Goal: Transaction & Acquisition: Purchase product/service

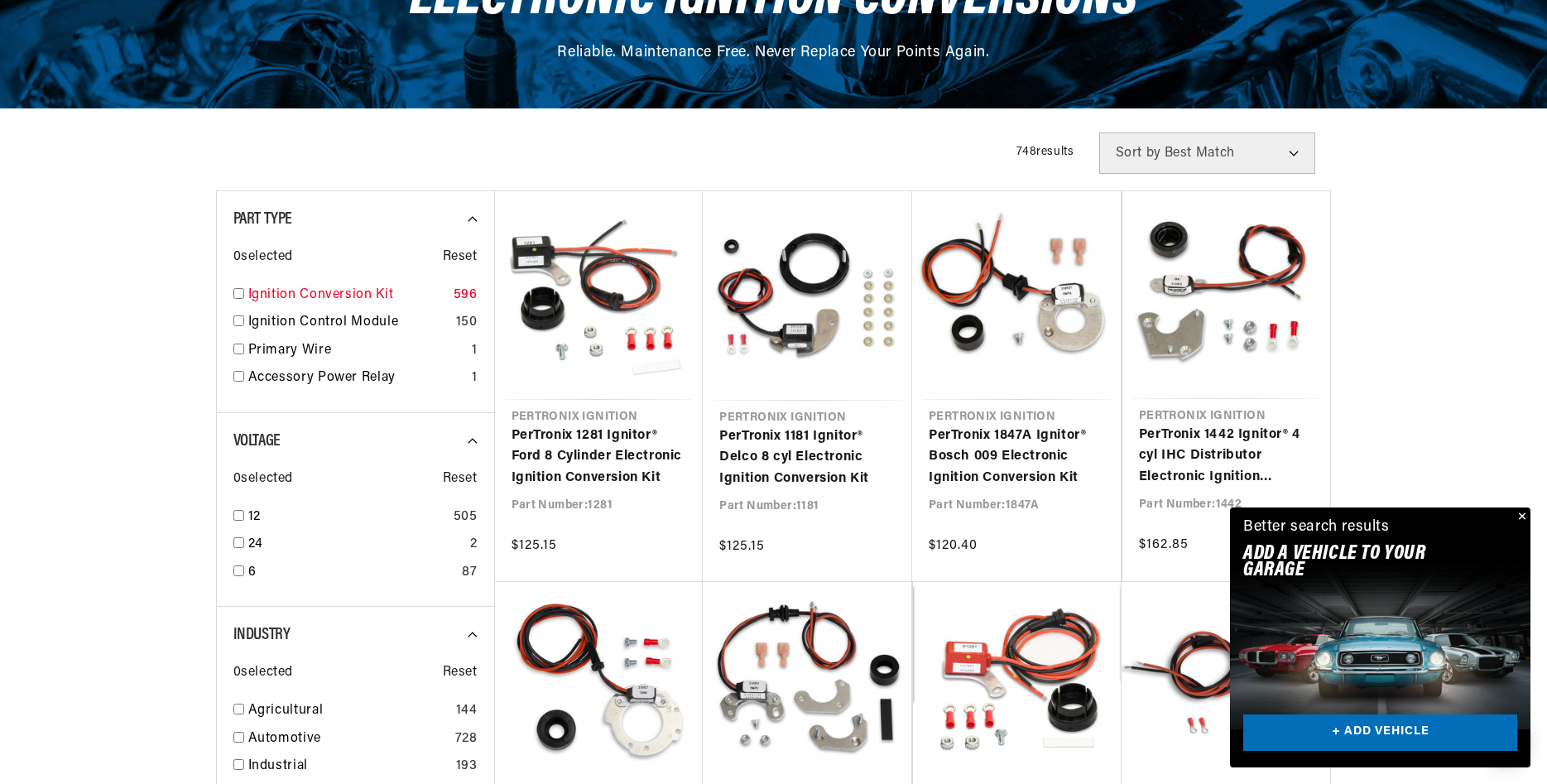
scroll to position [0, 503]
click at [241, 294] on input "checkbox" at bounding box center [239, 294] width 10 height 10
checkbox input "true"
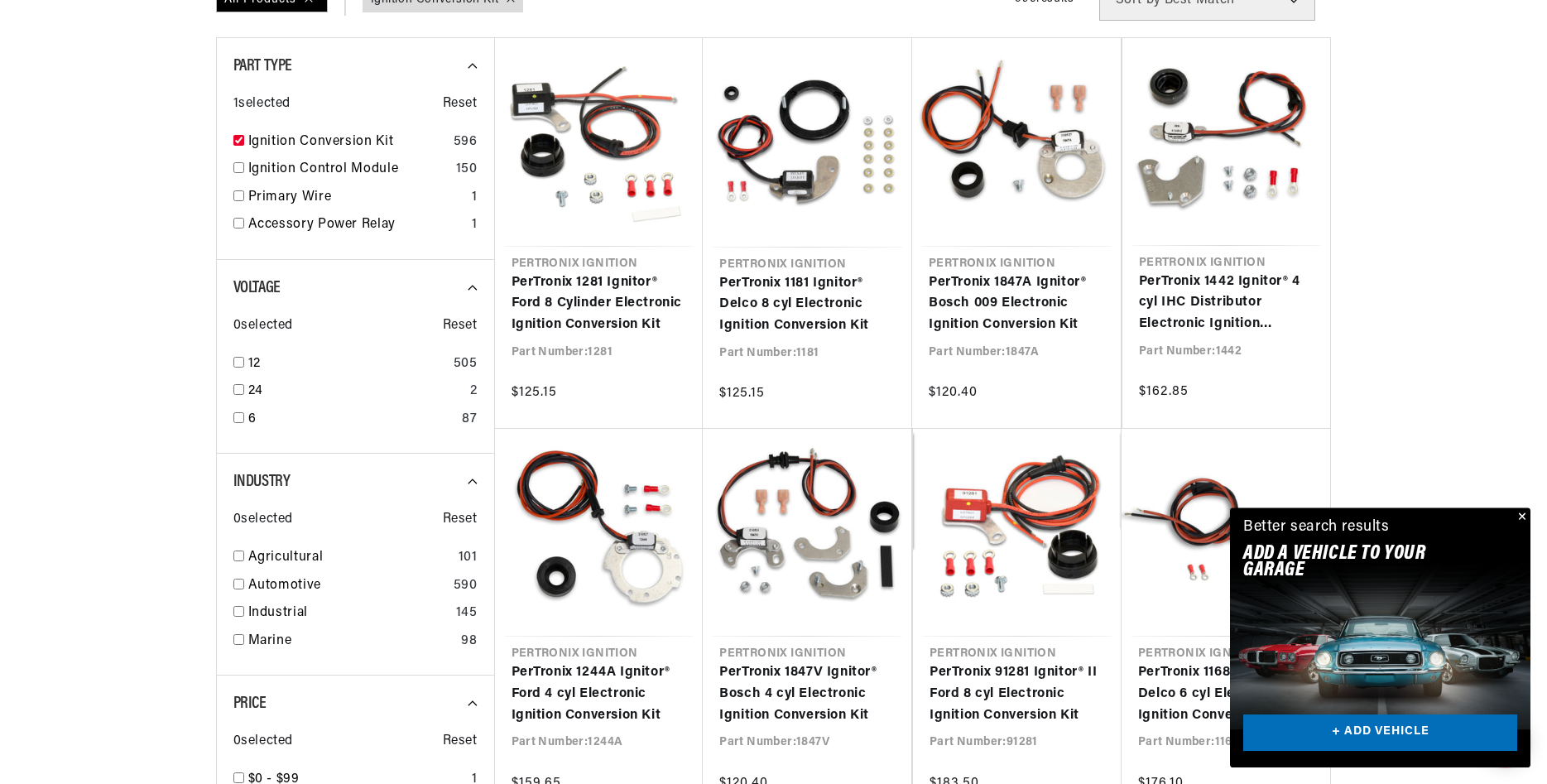
scroll to position [422, 0]
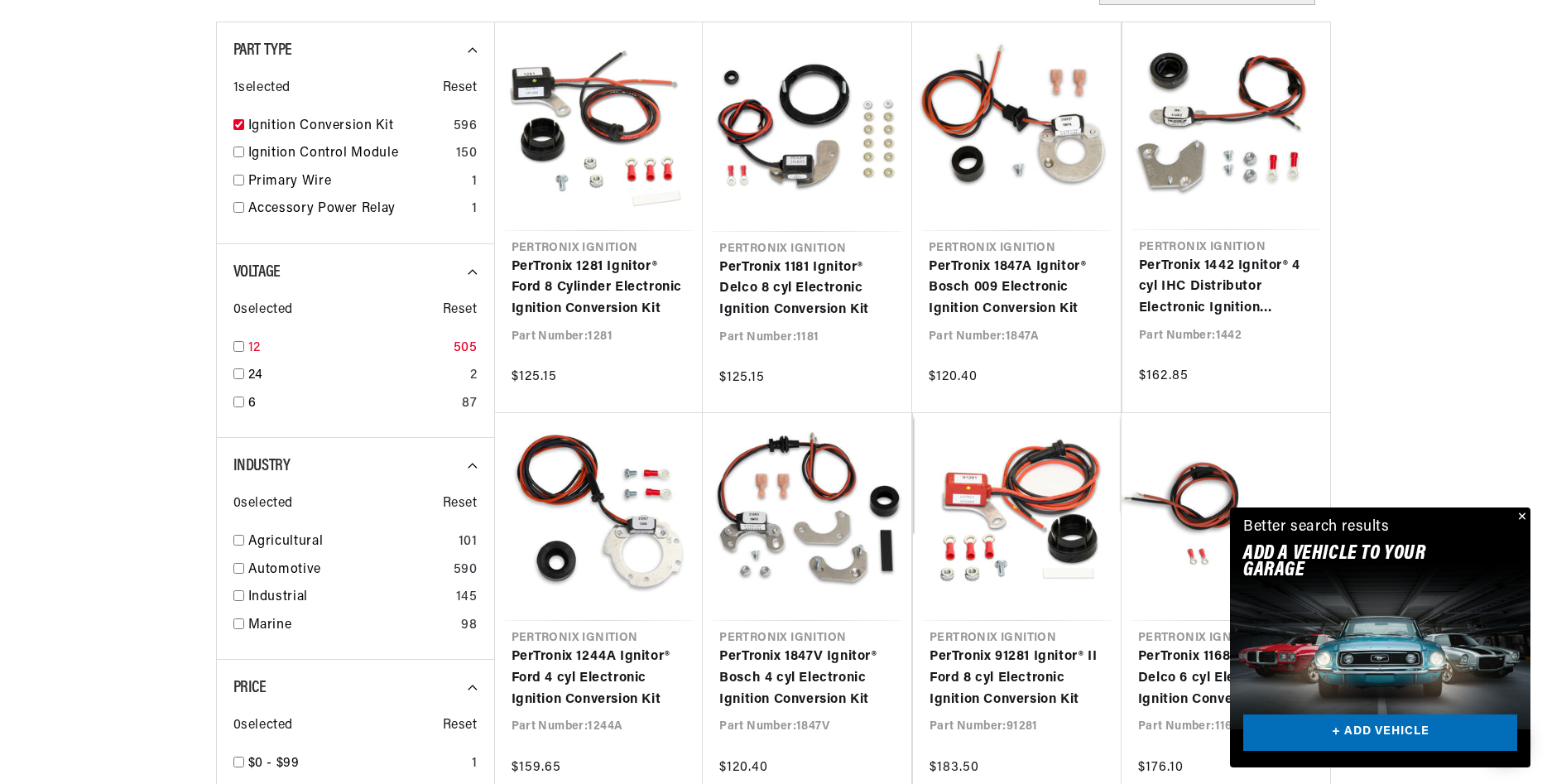
click at [241, 347] on input "checkbox" at bounding box center [239, 346] width 10 height 10
checkbox input "true"
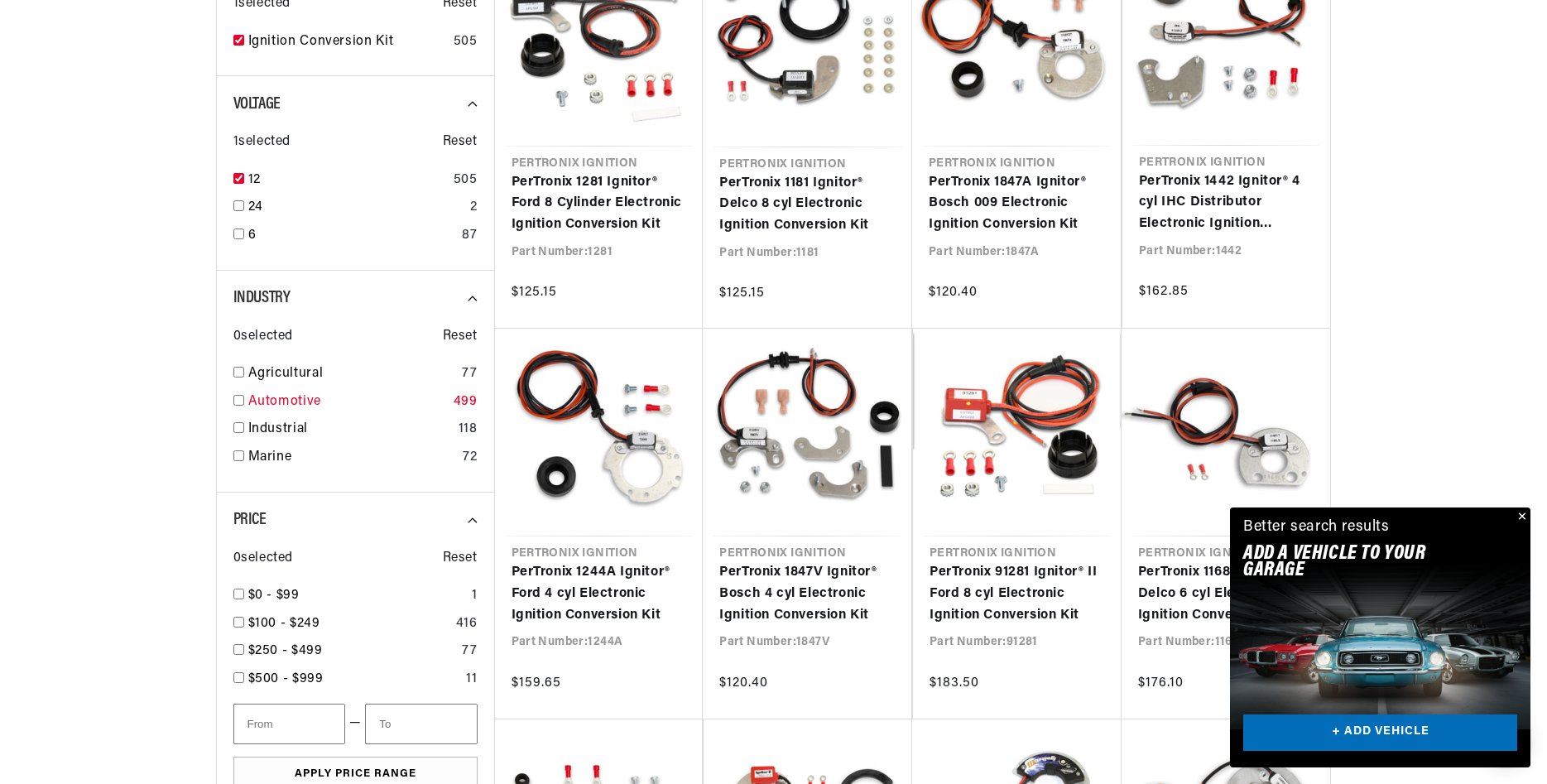
click at [239, 397] on input "checkbox" at bounding box center [239, 400] width 10 height 10
checkbox input "true"
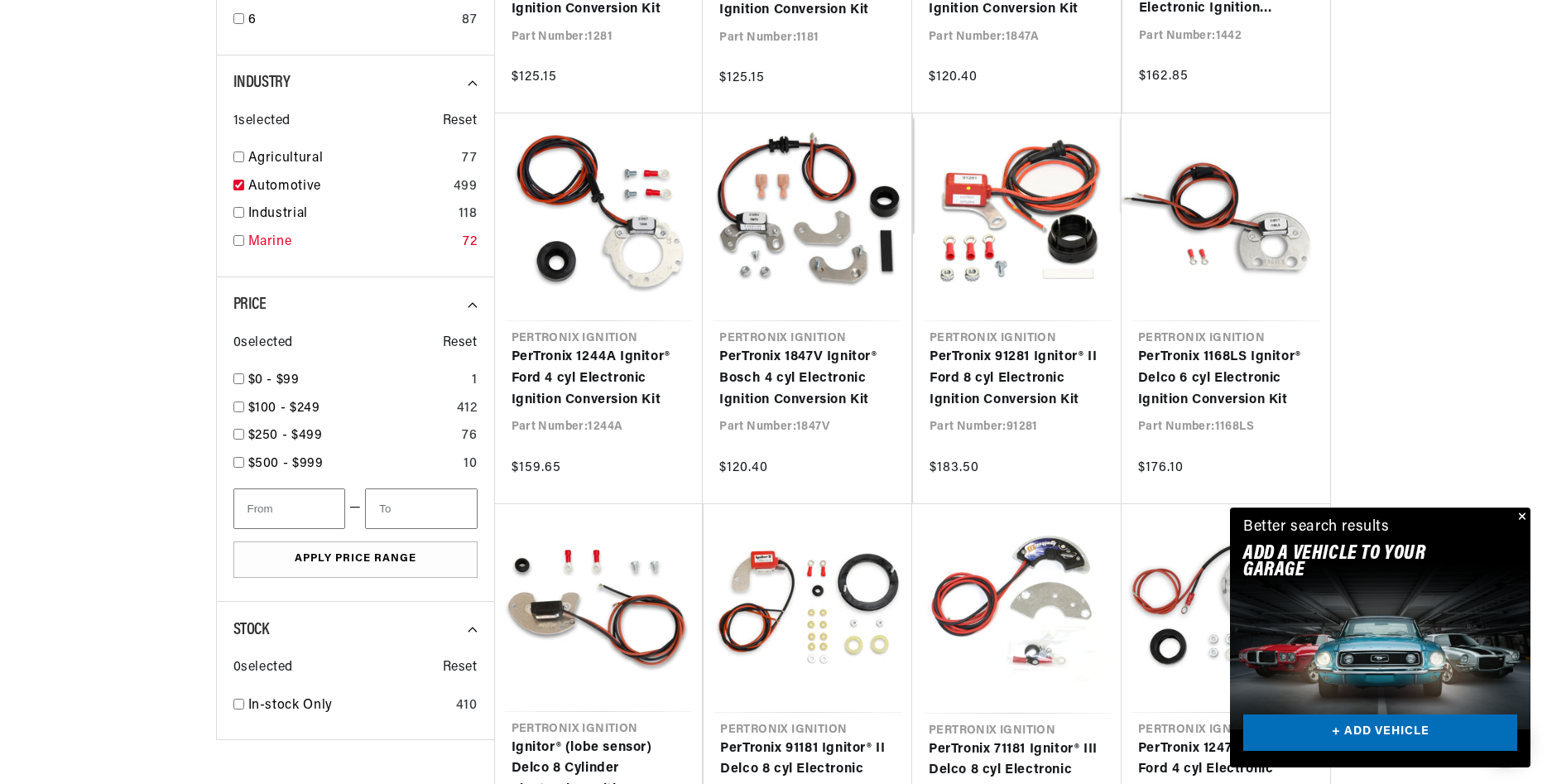
scroll to position [760, 0]
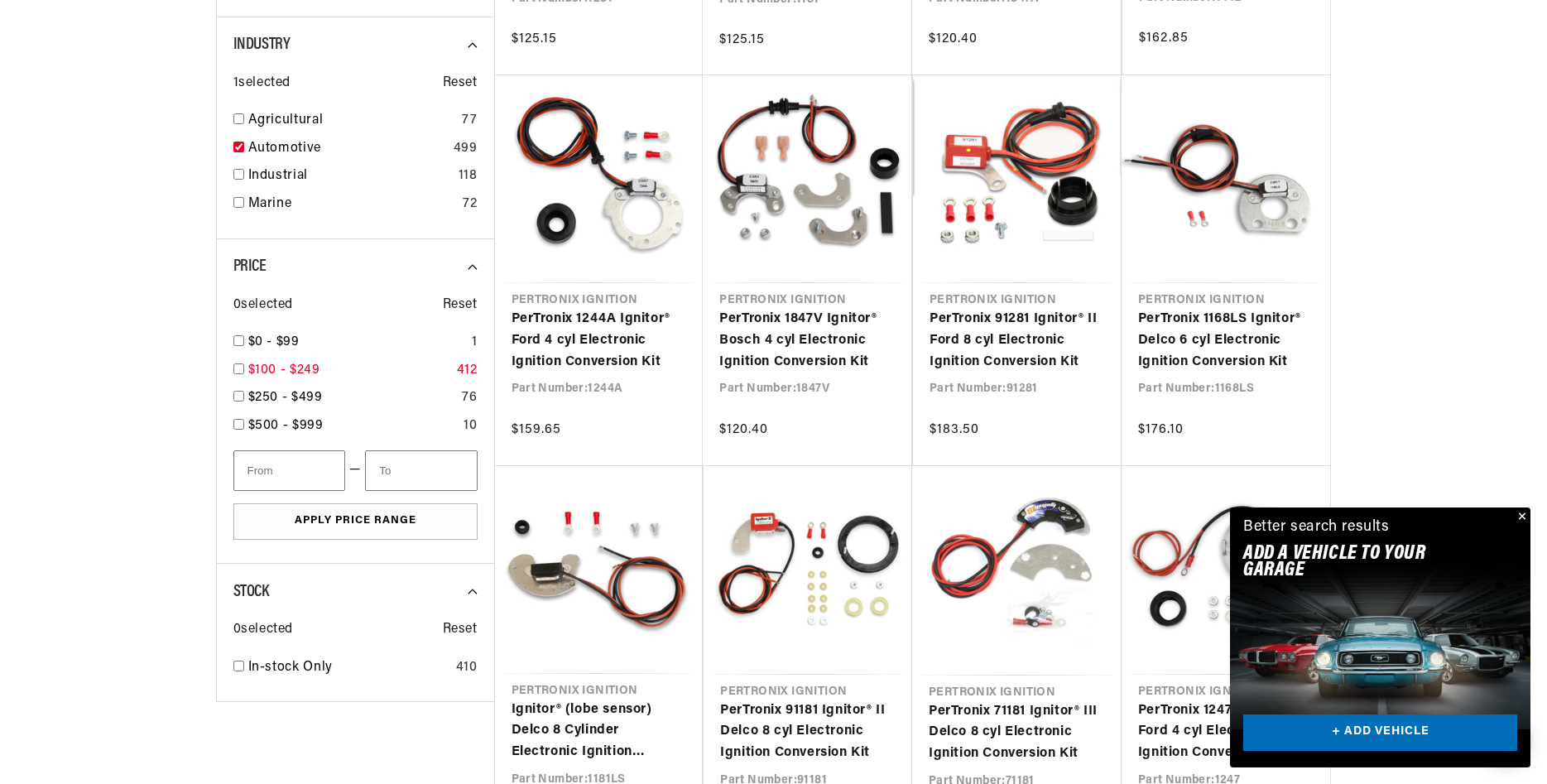
click at [242, 368] on input "checkbox" at bounding box center [239, 368] width 10 height 10
checkbox input "true"
type input "100"
type input "250"
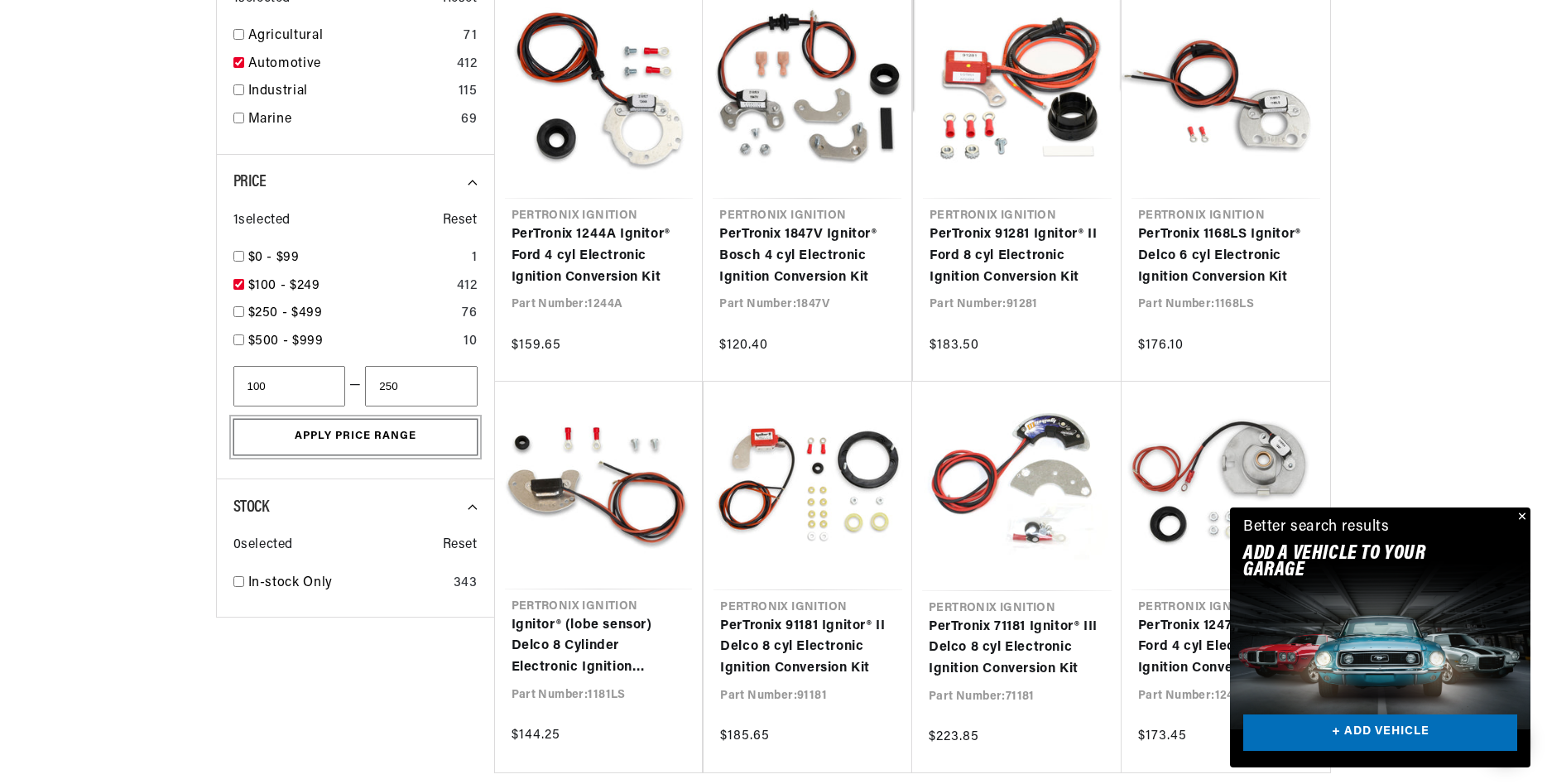
click at [384, 438] on button "Apply Price Range" at bounding box center [356, 437] width 244 height 37
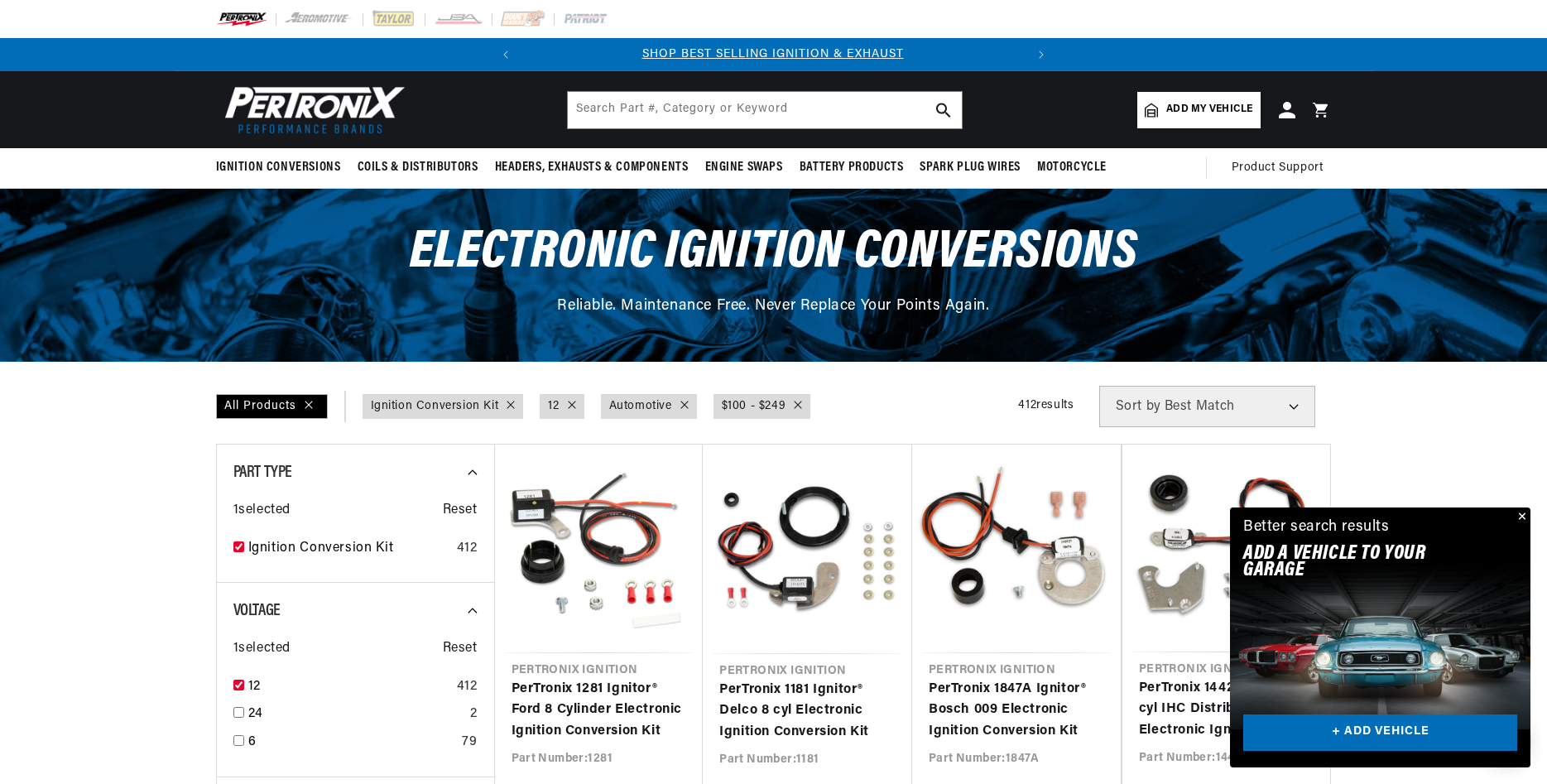
scroll to position [0, 0]
click at [1100, 386] on select "Best Match Featured Name, A-Z Name, Z-A Price, Low to High Price, High to Low" at bounding box center [1208, 406] width 216 height 41
click option "Best Match" at bounding box center [0, 0] width 0 height 0
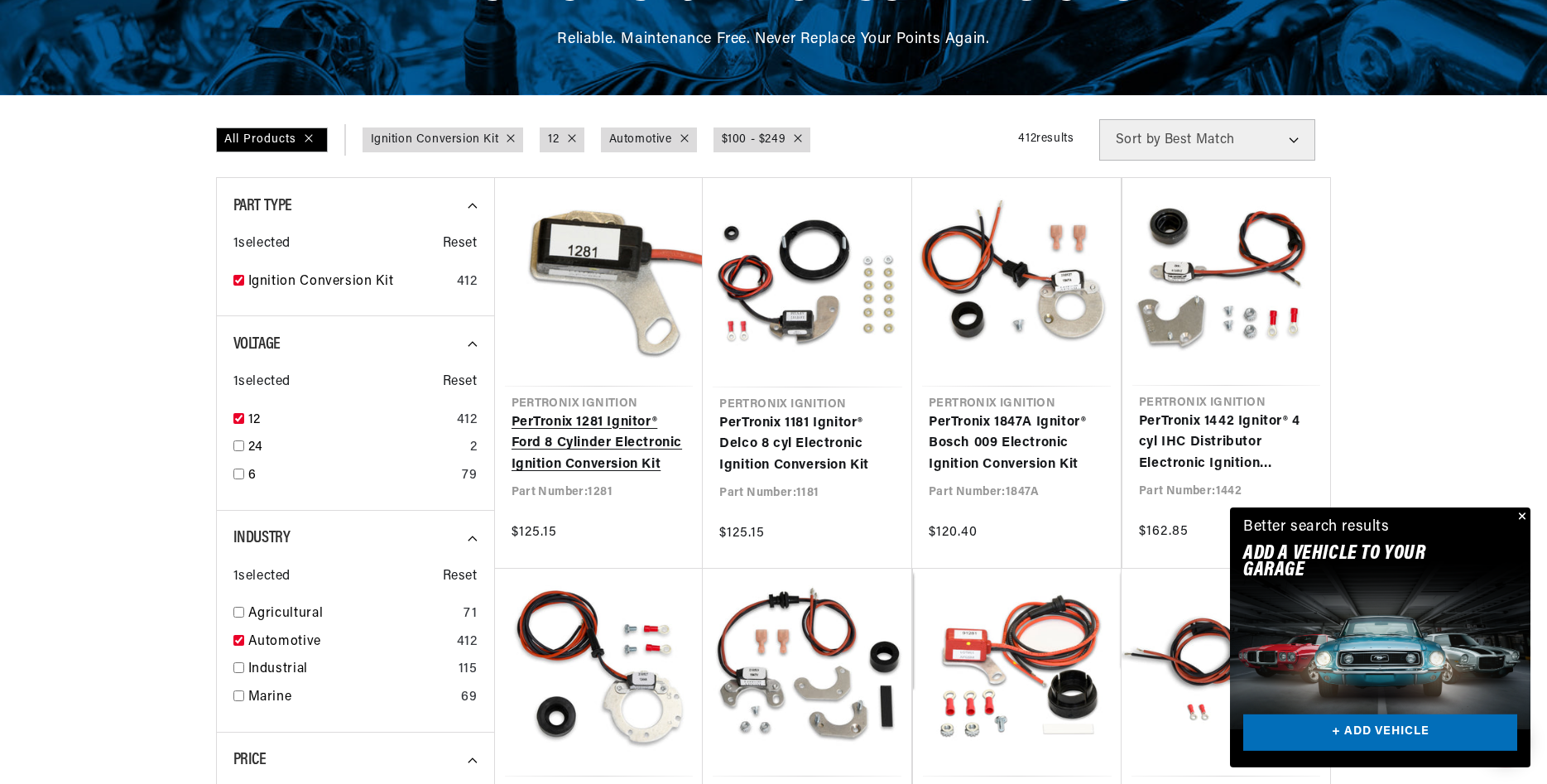
scroll to position [0, 0]
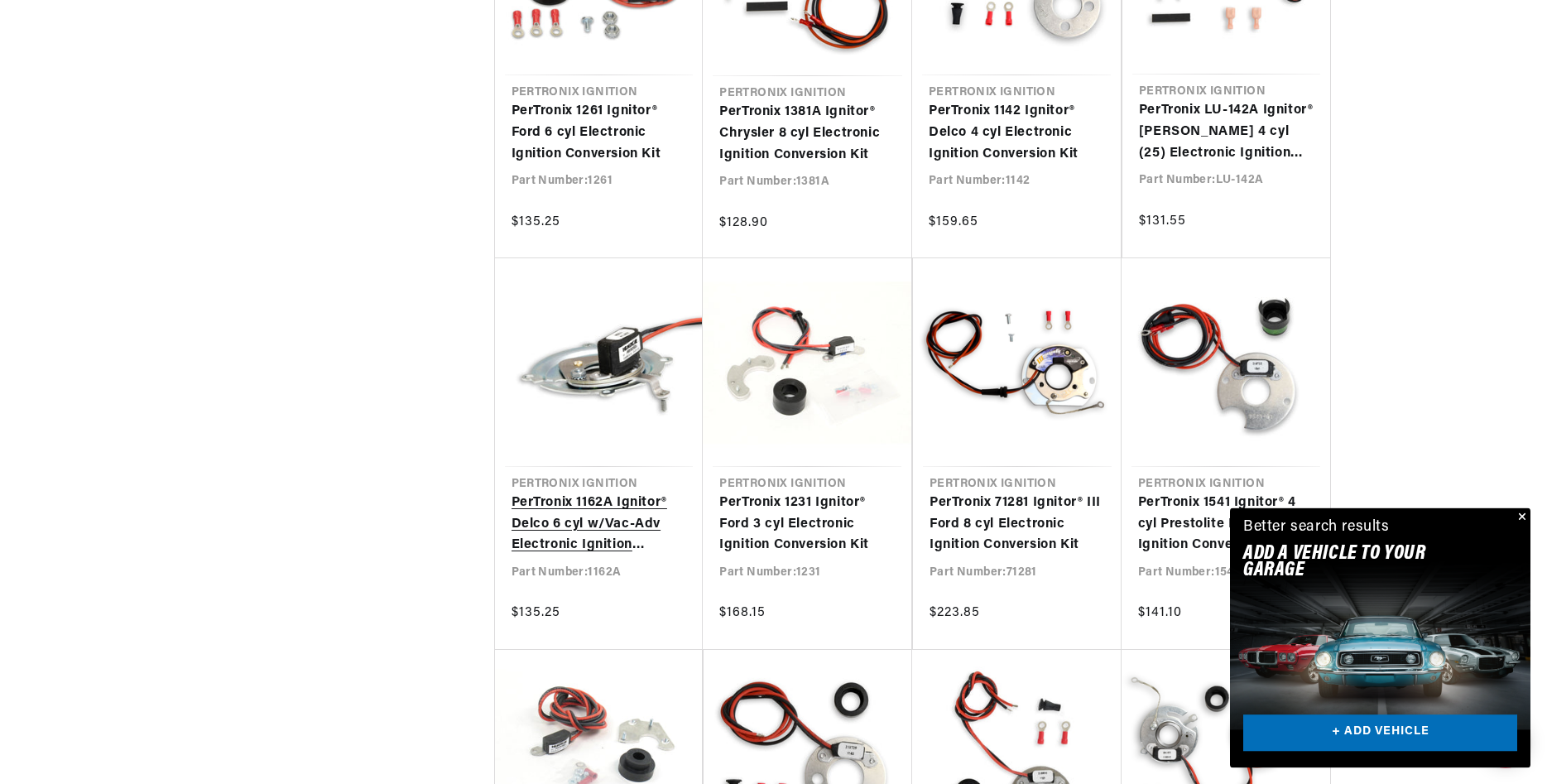
scroll to position [1773, 0]
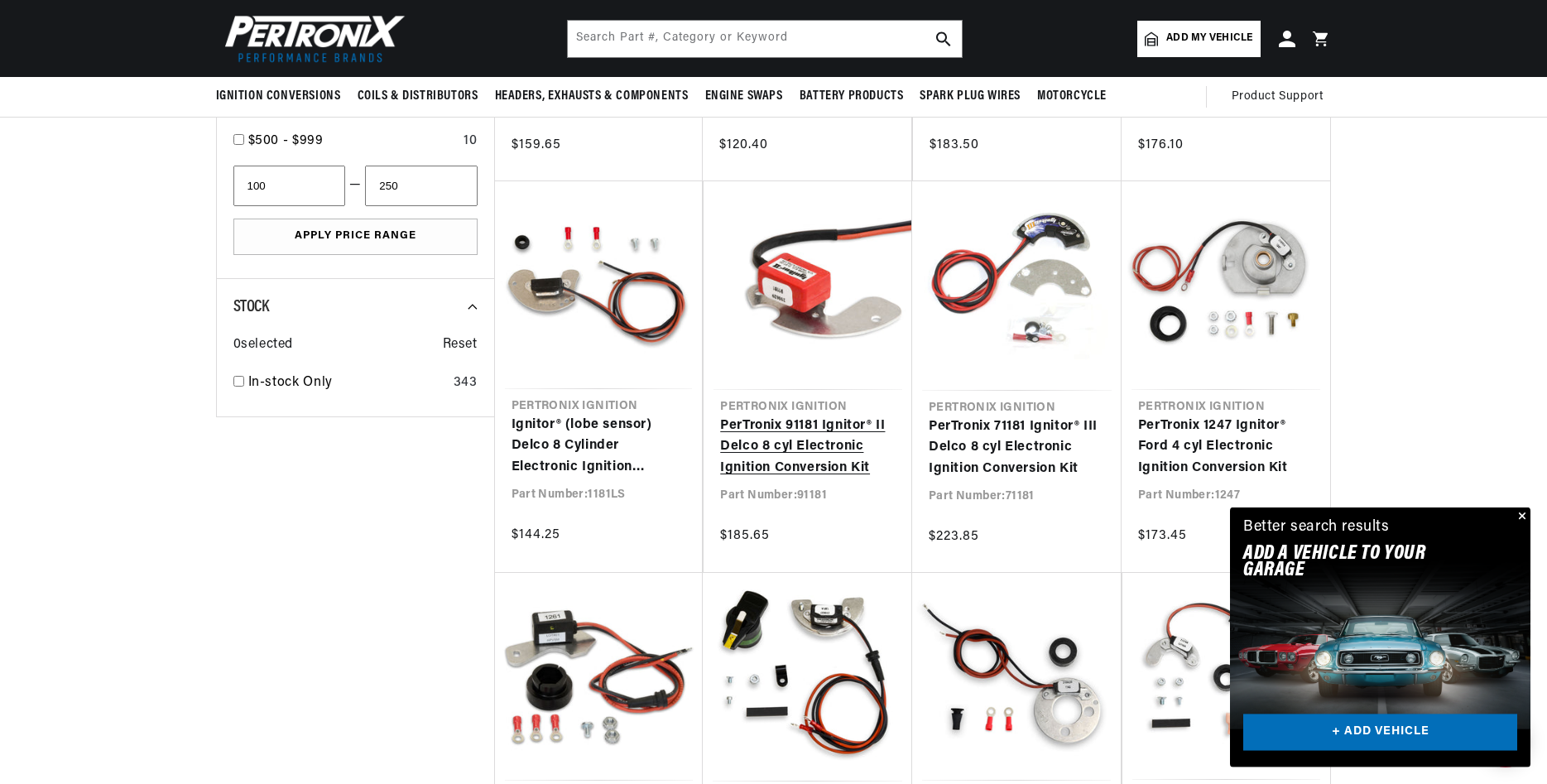
scroll to position [1013, 0]
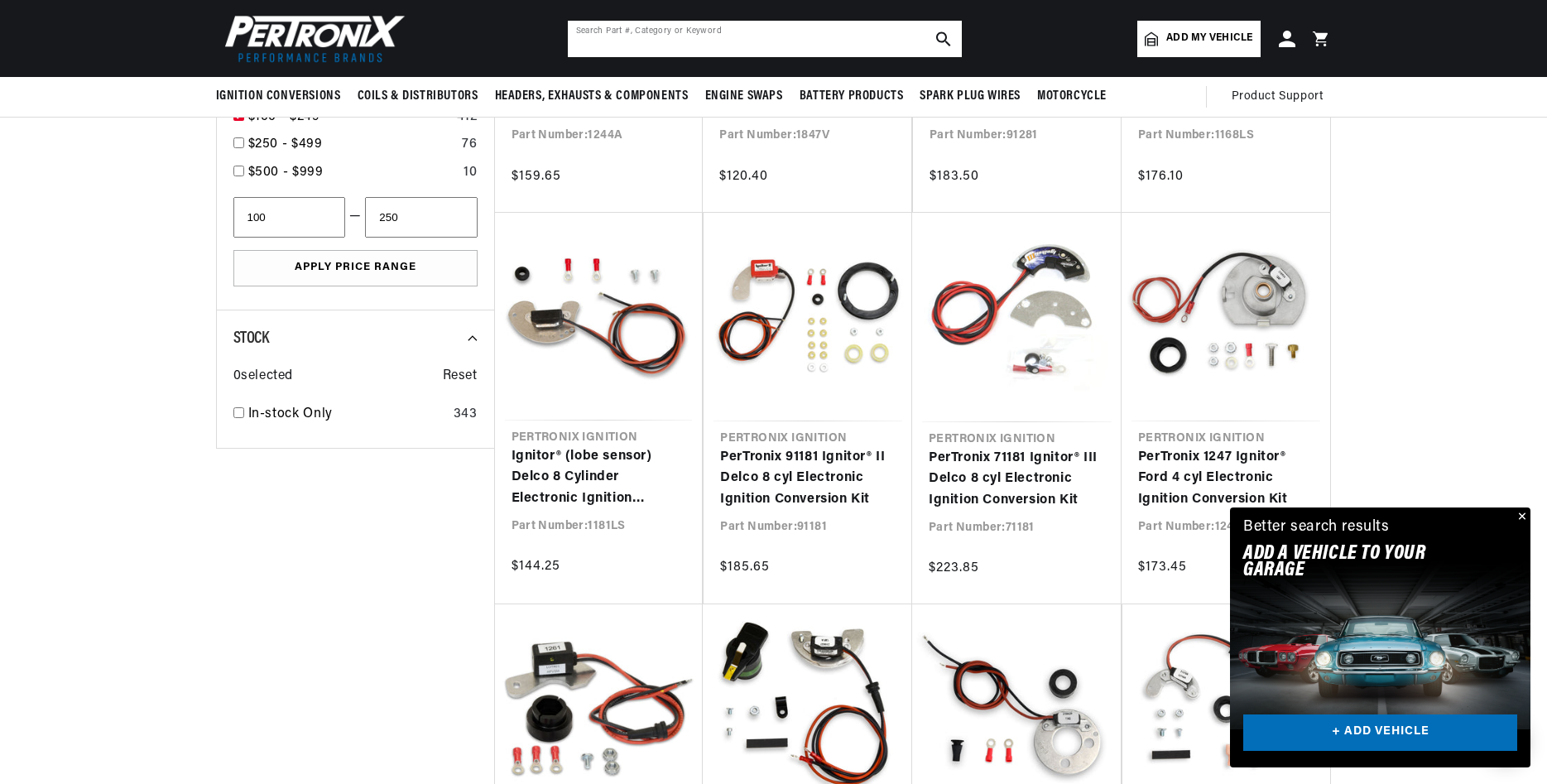
click at [665, 32] on input "text" at bounding box center [765, 39] width 394 height 37
type input "5621"
click at [946, 39] on use "search button" at bounding box center [943, 38] width 14 height 14
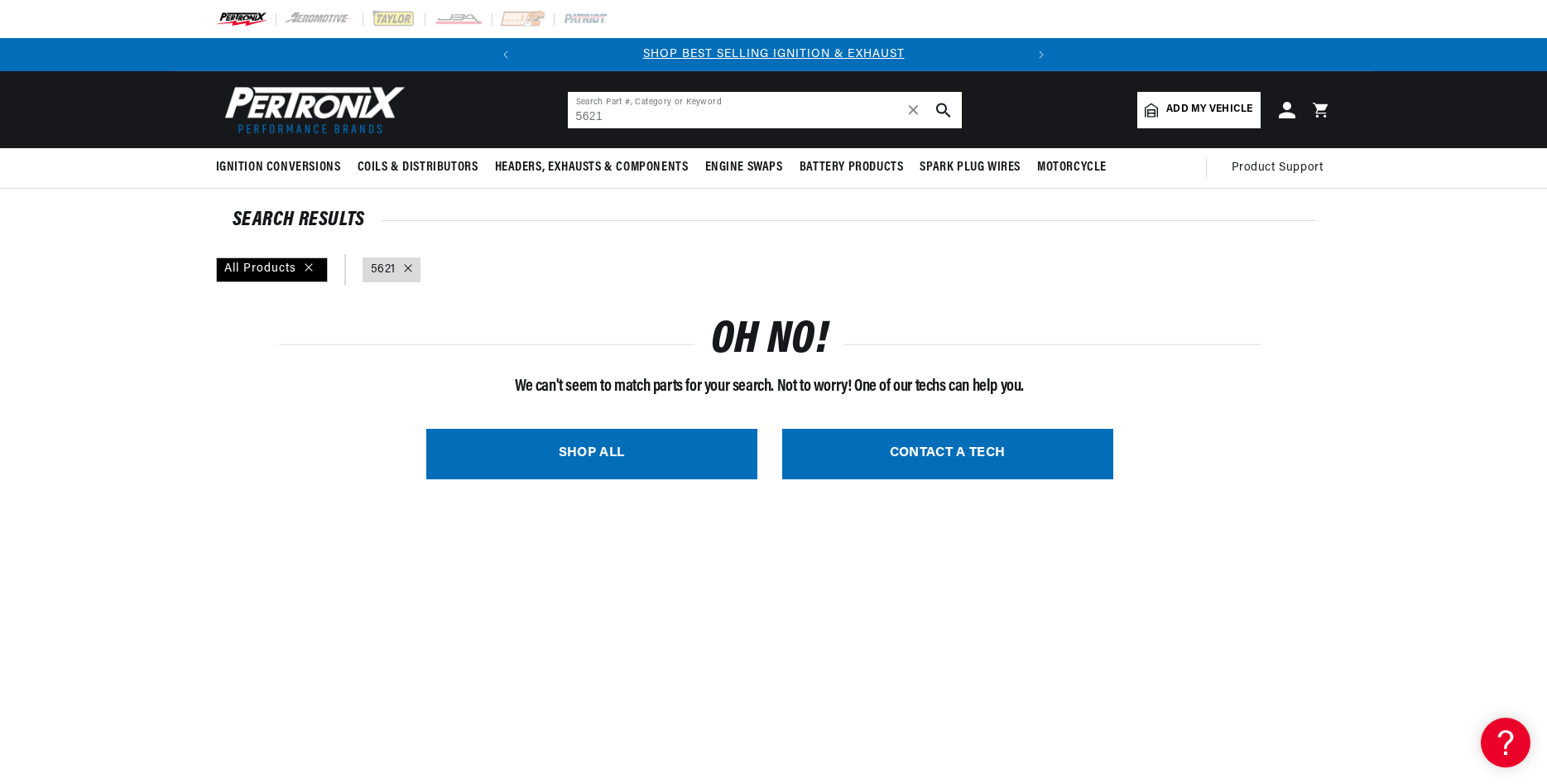
drag, startPoint x: 607, startPoint y: 115, endPoint x: 570, endPoint y: 112, distance: 37.1
click at [570, 112] on input "5621" at bounding box center [765, 110] width 394 height 37
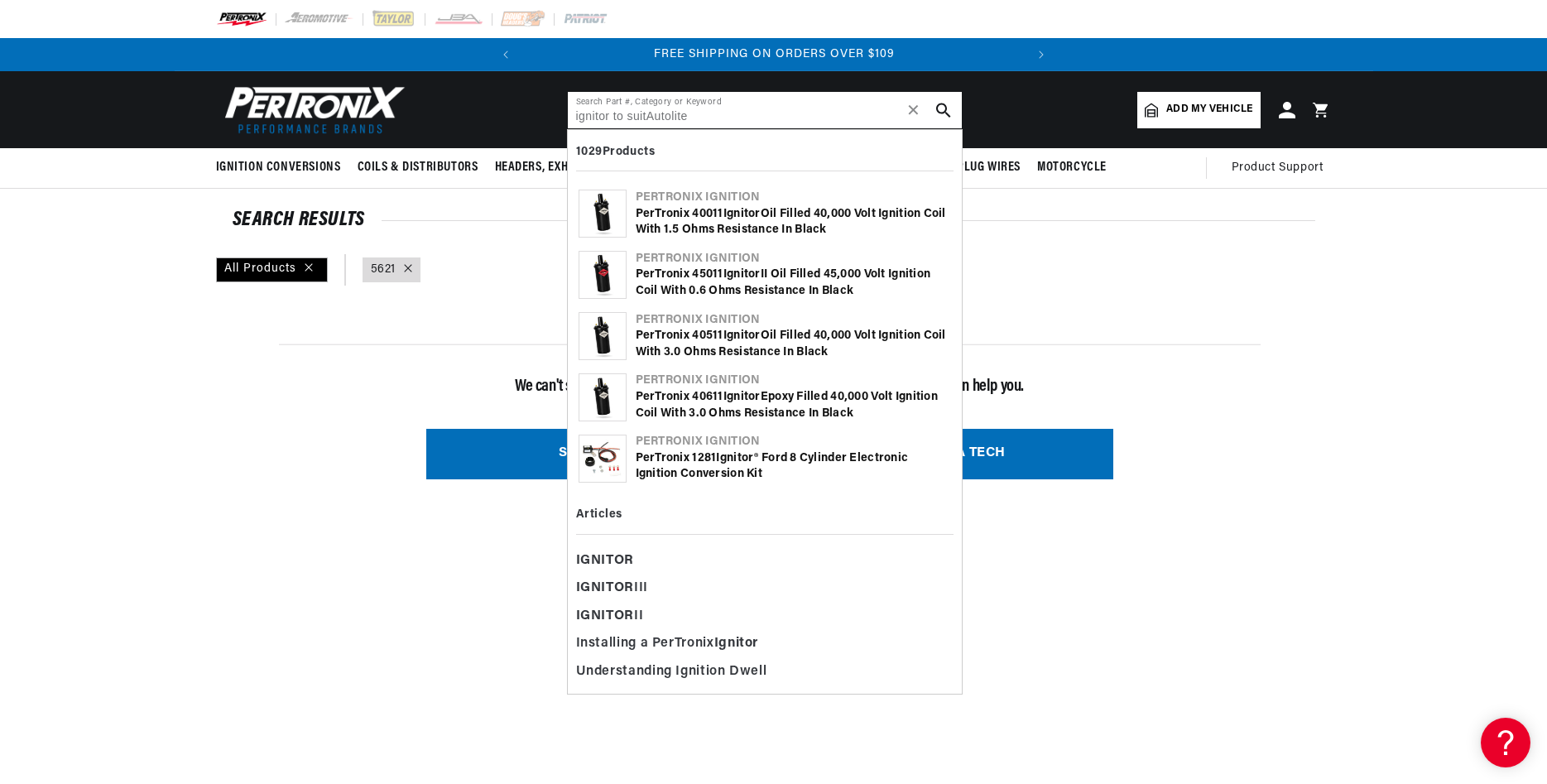
scroll to position [0, 503]
click at [651, 113] on input "ignitor to suitAutolite" at bounding box center [765, 110] width 394 height 37
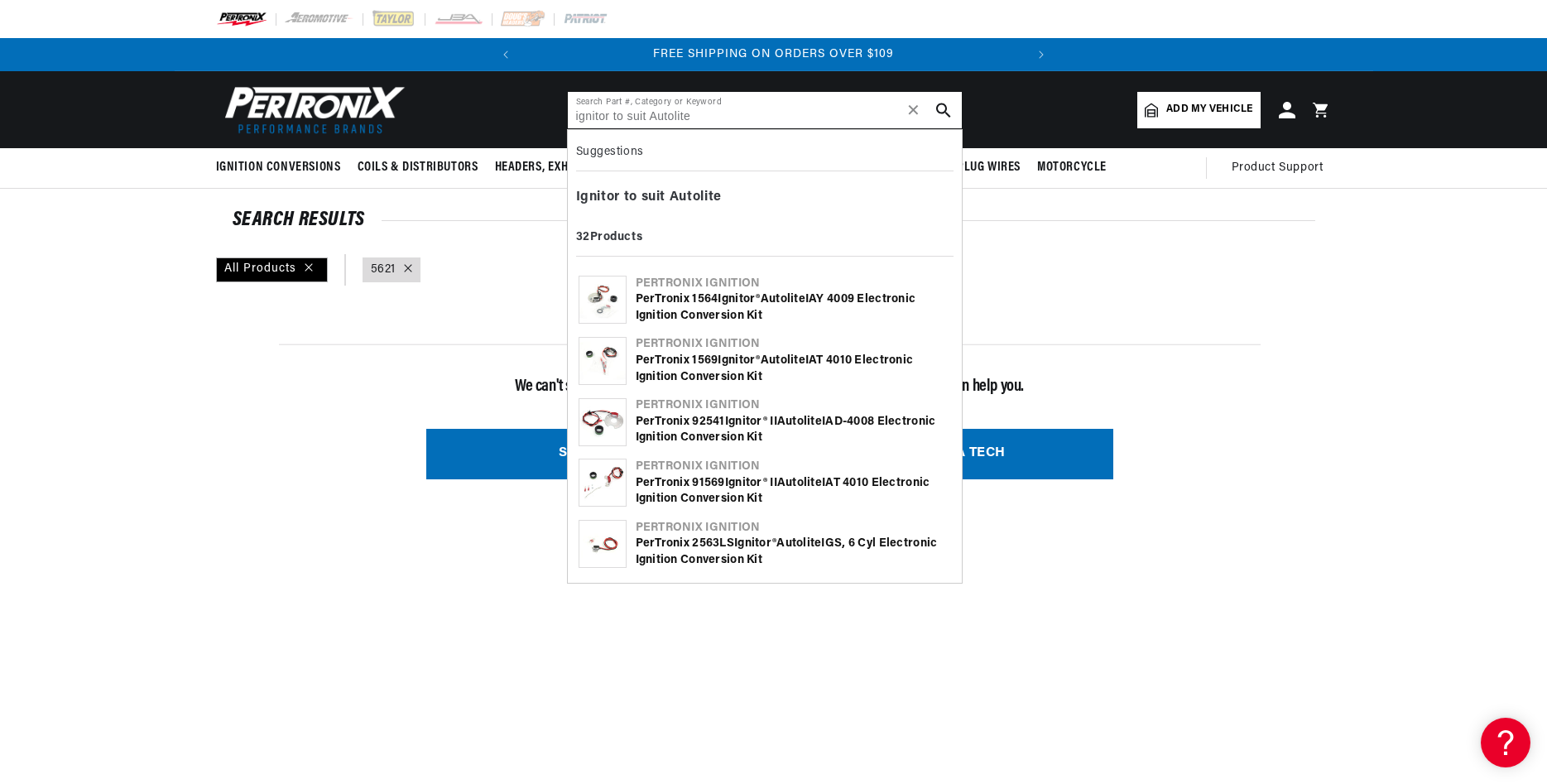
click at [696, 113] on input "ignitor to suit Autolite" at bounding box center [765, 110] width 394 height 37
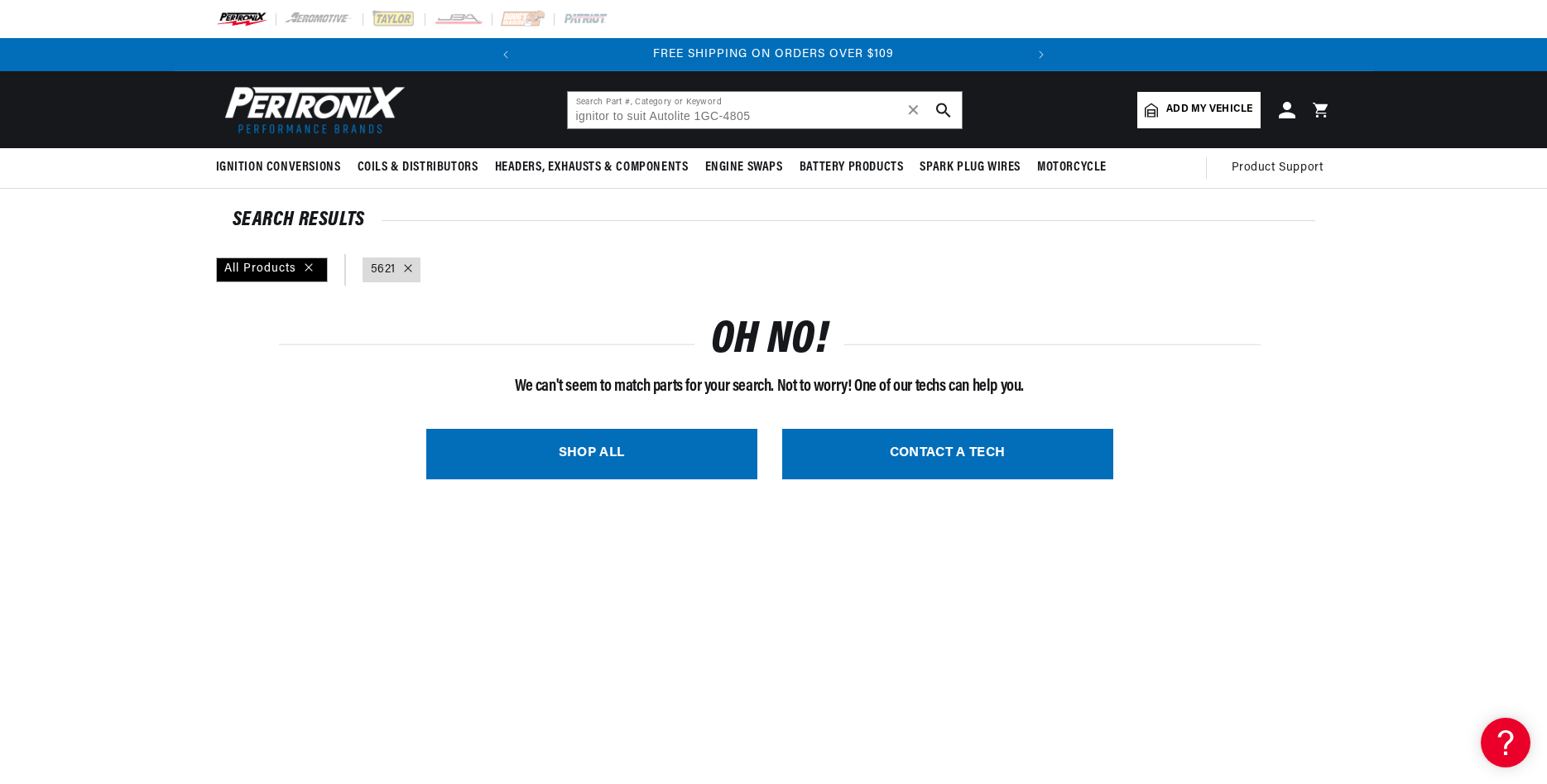
click at [947, 112] on use "search button" at bounding box center [943, 110] width 14 height 14
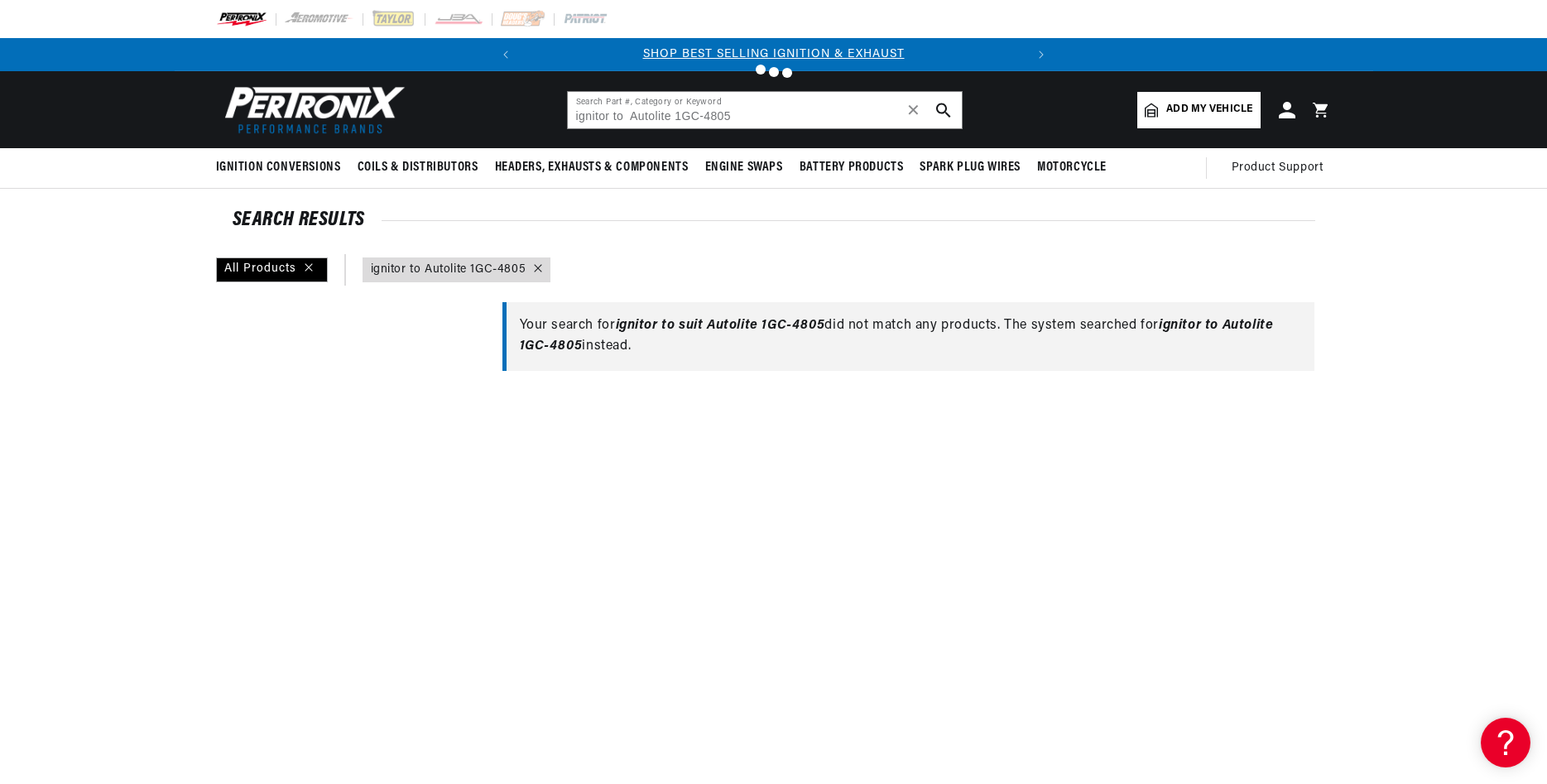
type input "5621"
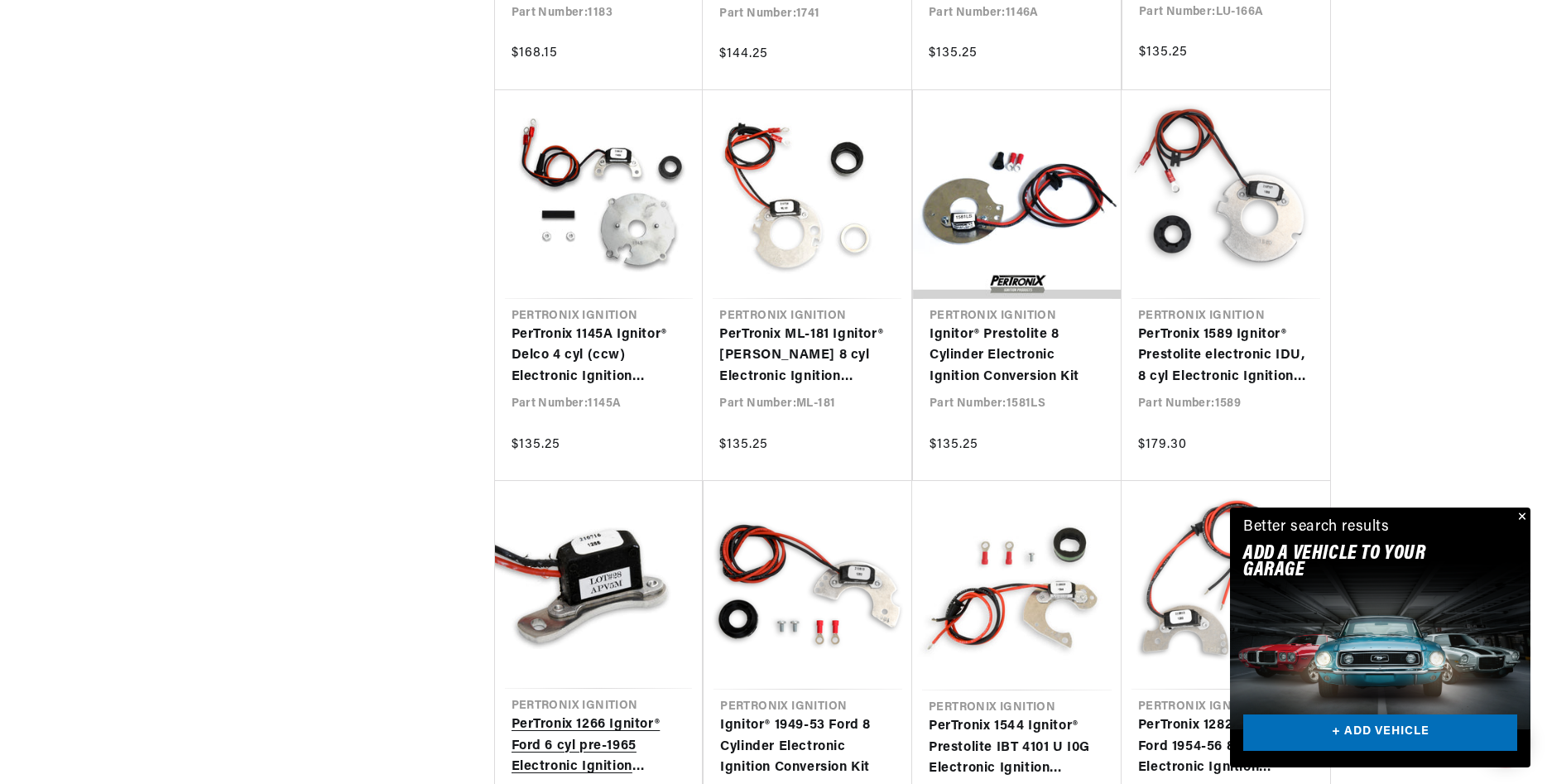
scroll to position [3123, 0]
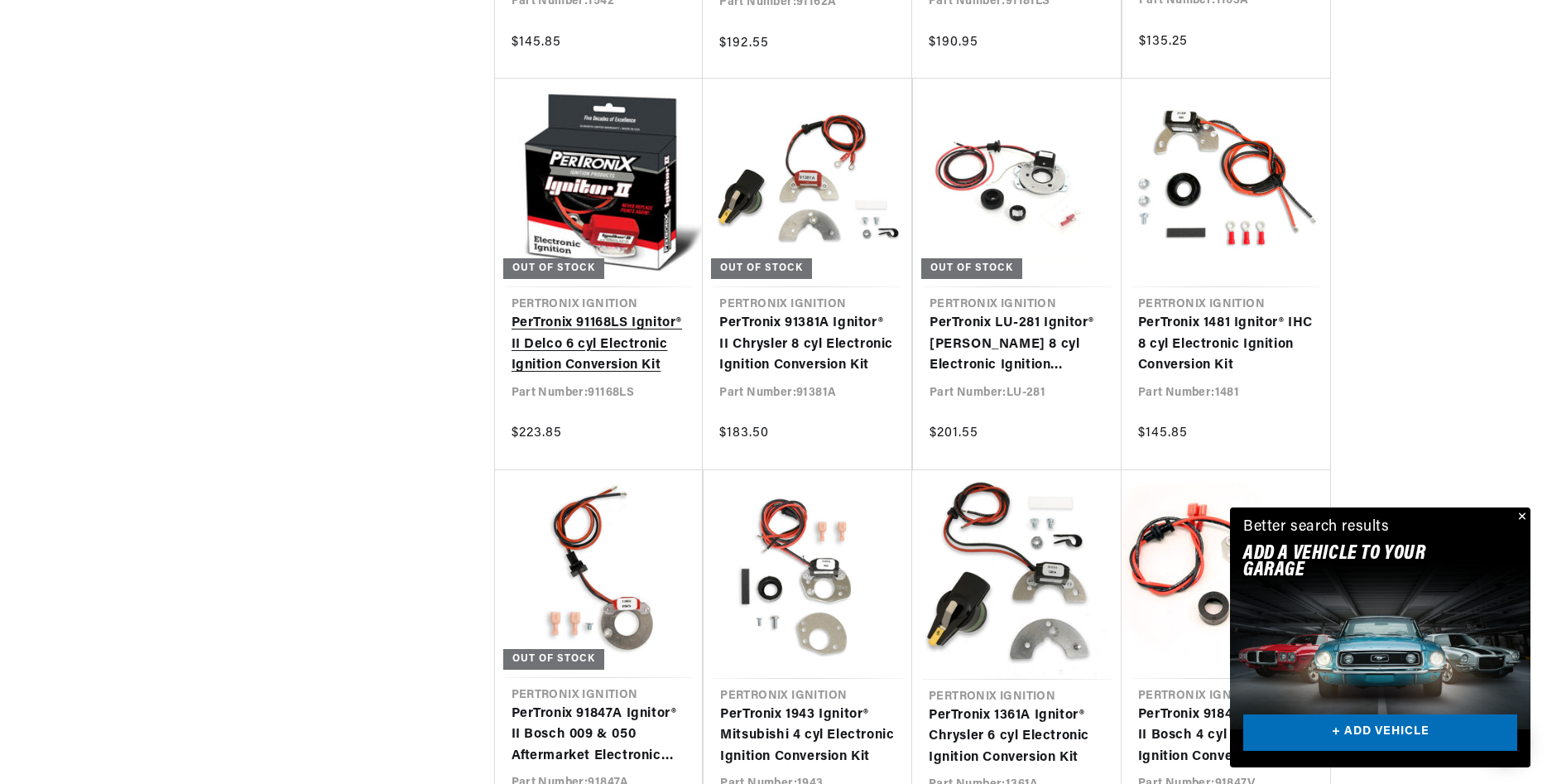
scroll to position [4305, 0]
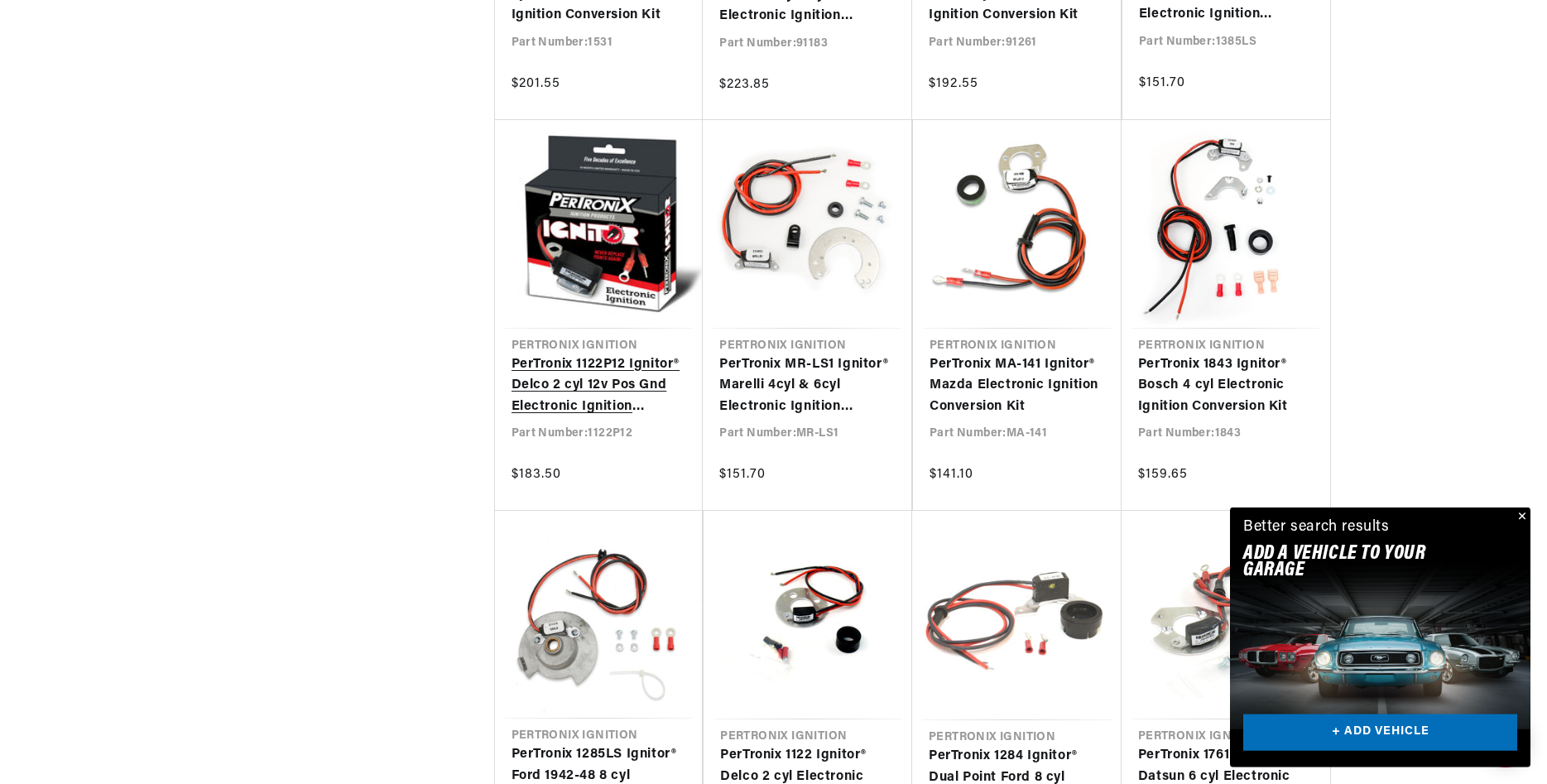
scroll to position [5486, 0]
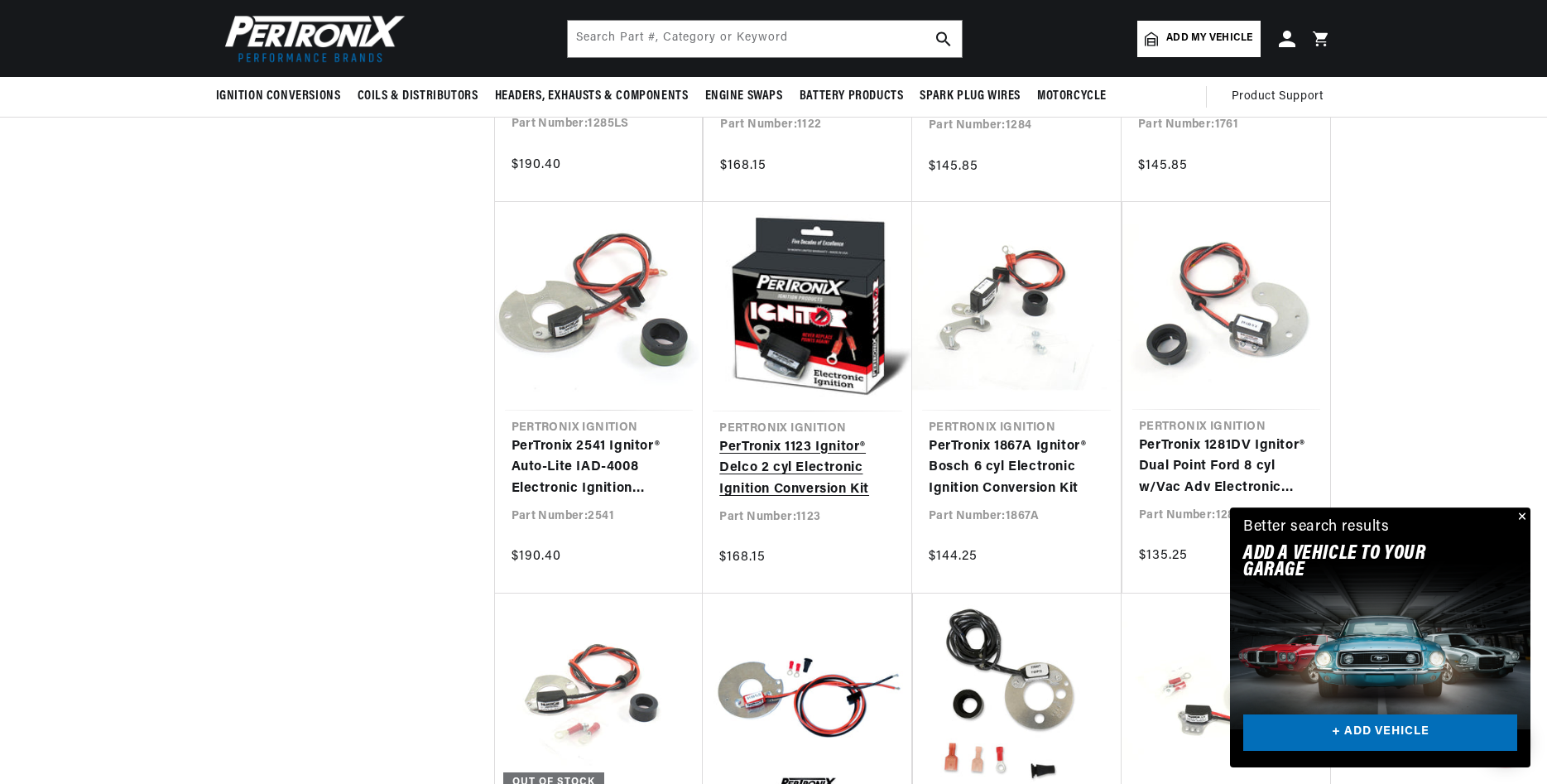
scroll to position [6077, 0]
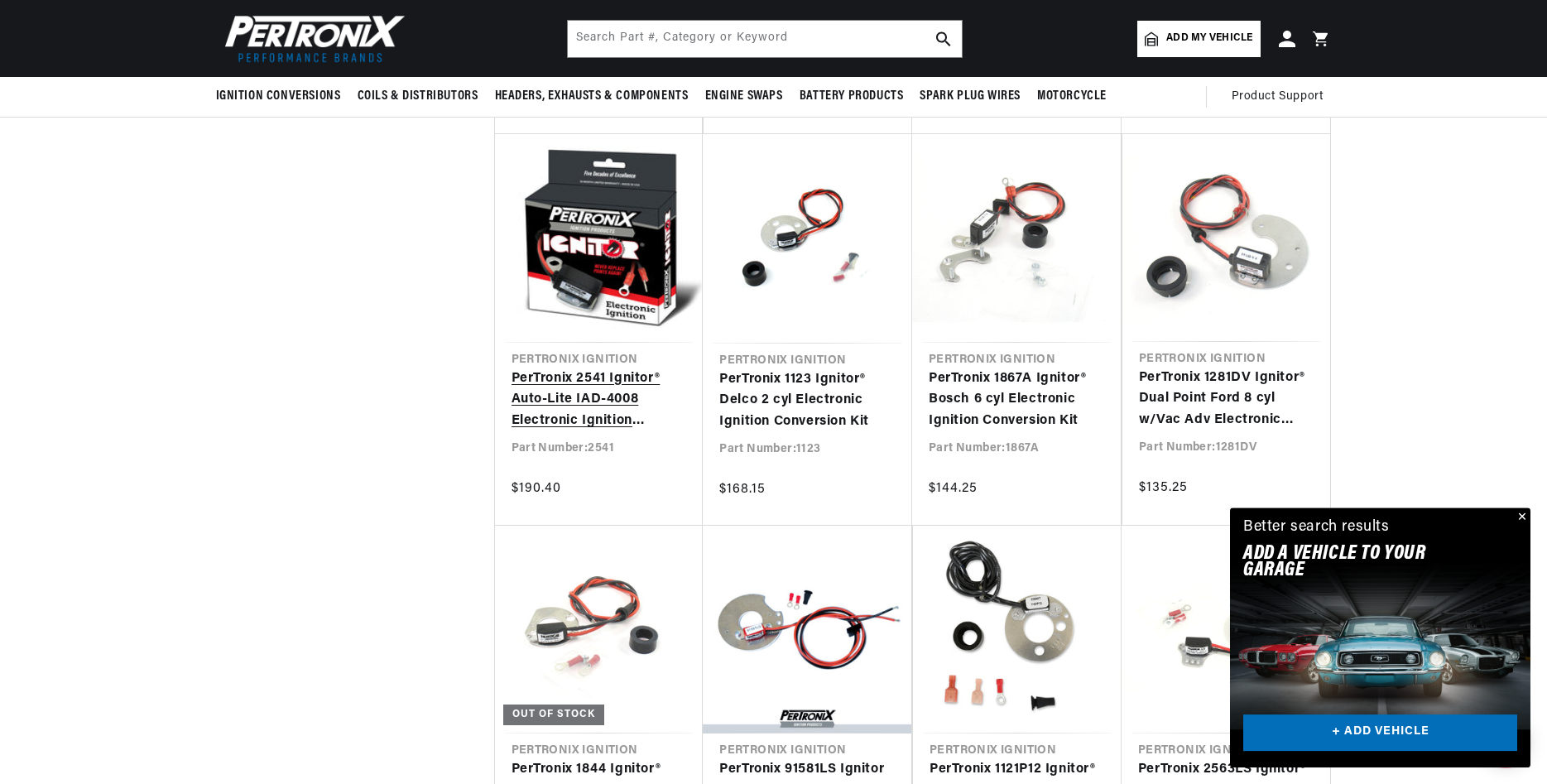
scroll to position [6161, 0]
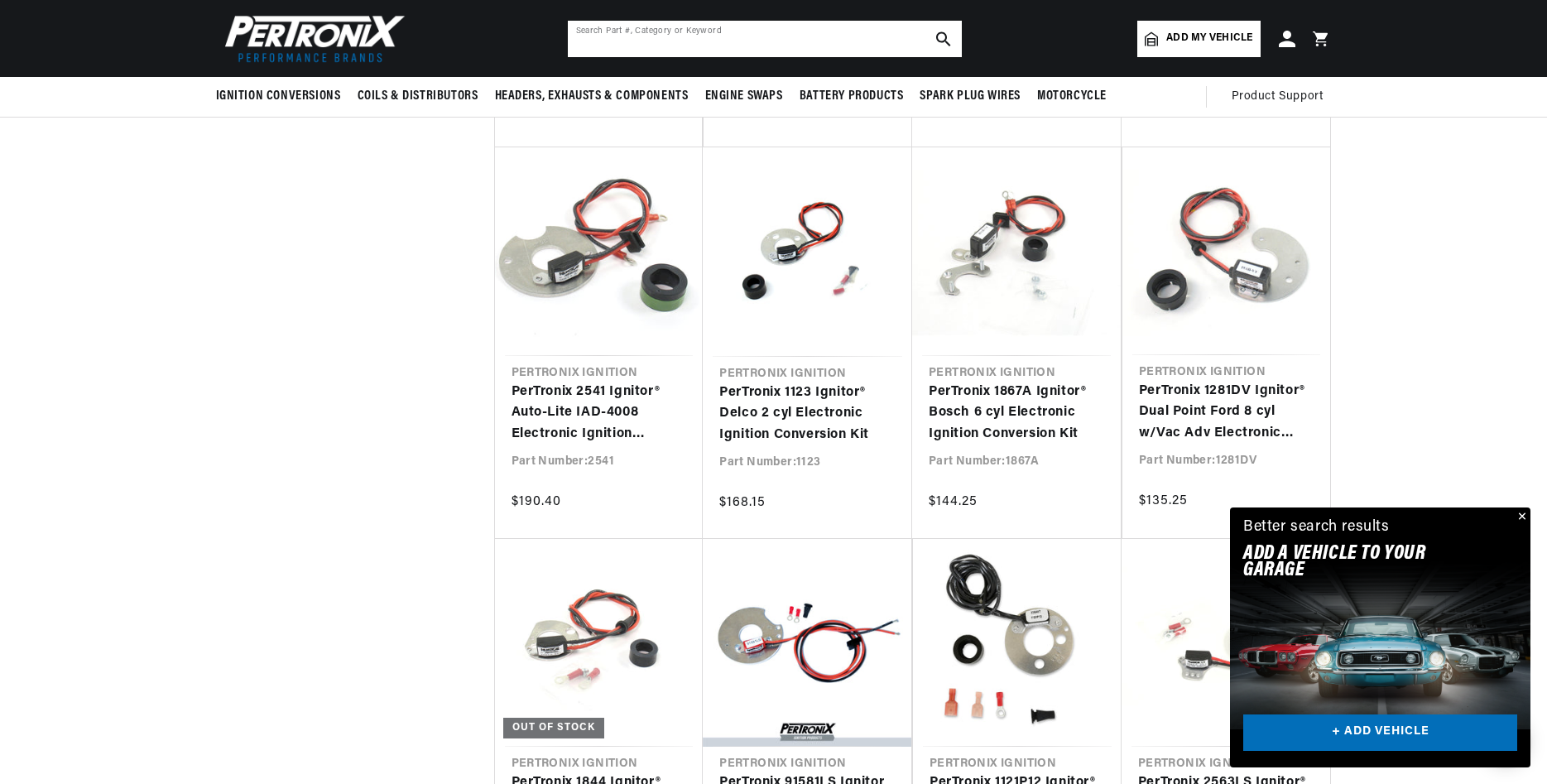
click at [637, 35] on input "text" at bounding box center [765, 39] width 394 height 37
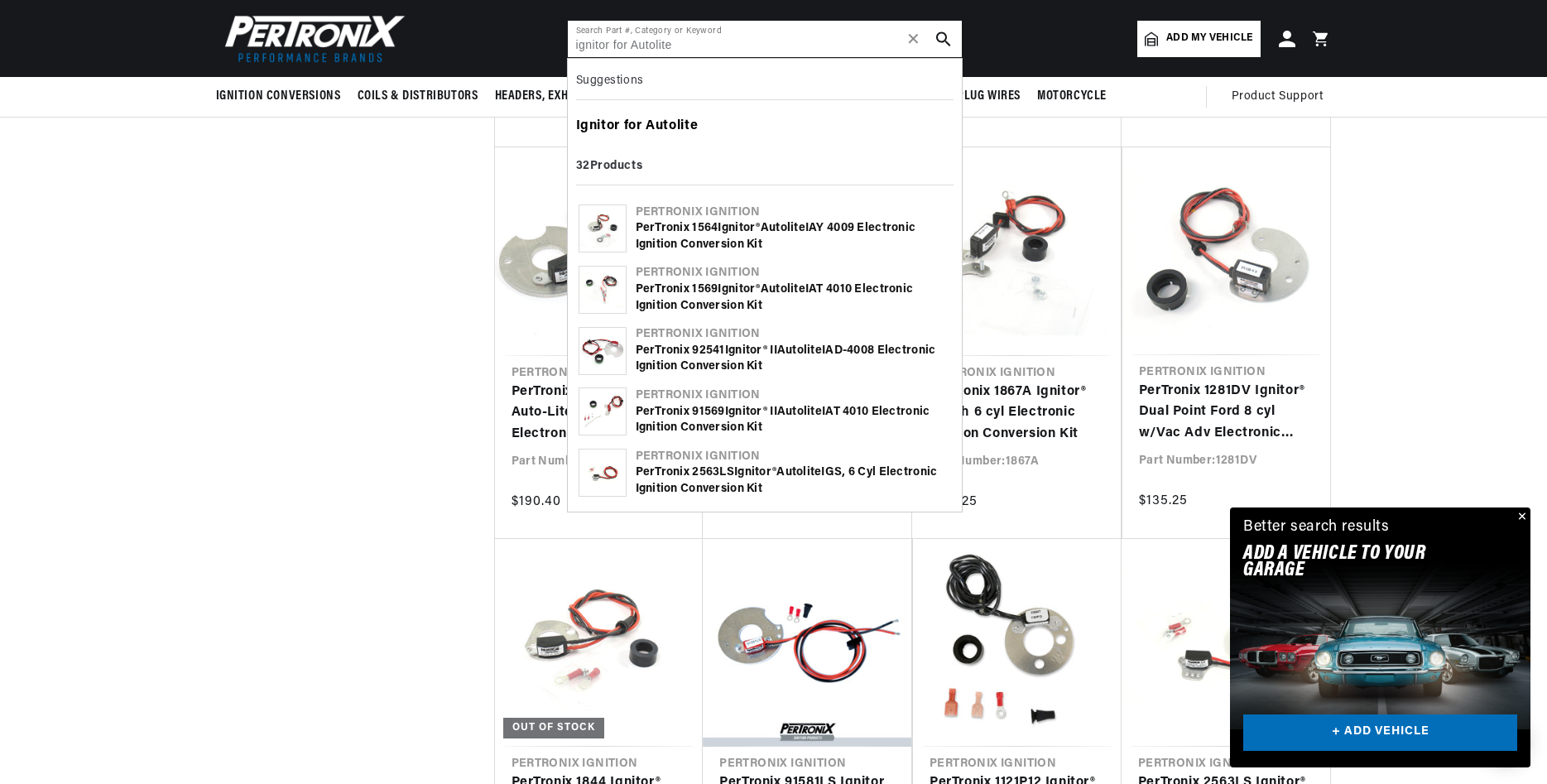
type input "ignitor for Autolite"
click at [674, 127] on b "Autolite" at bounding box center [672, 125] width 52 height 13
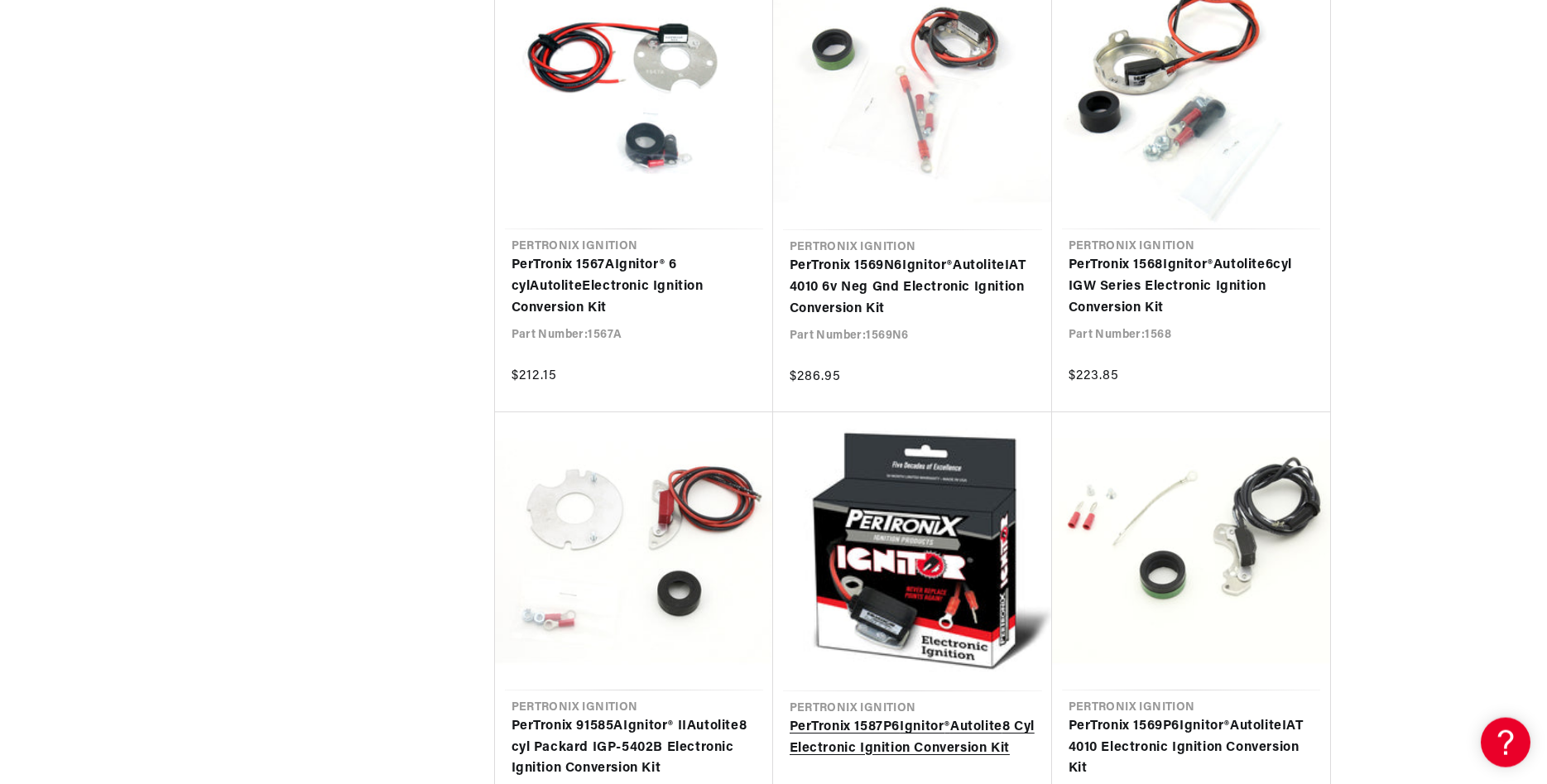
scroll to position [1350, 0]
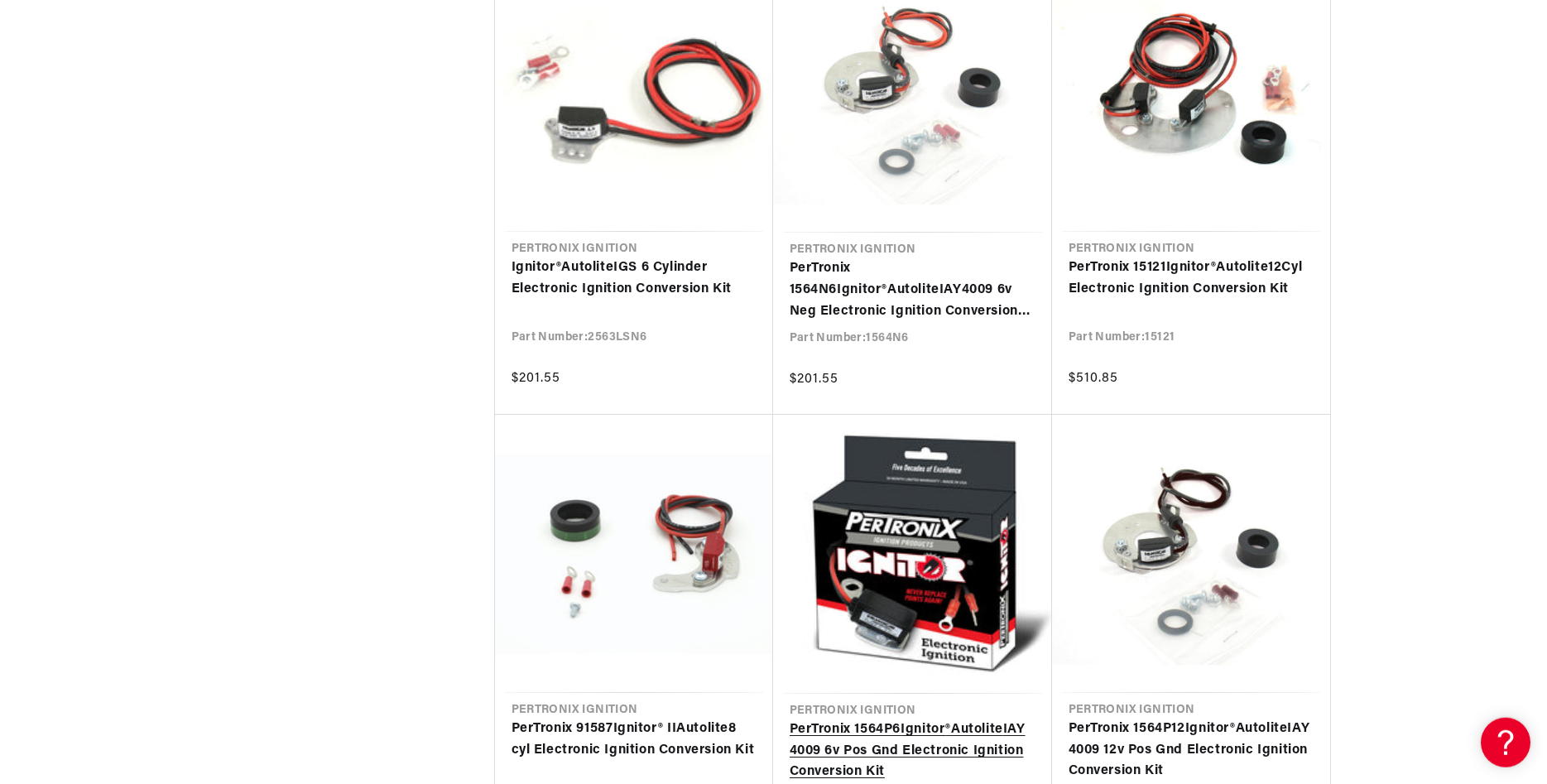
scroll to position [3123, 0]
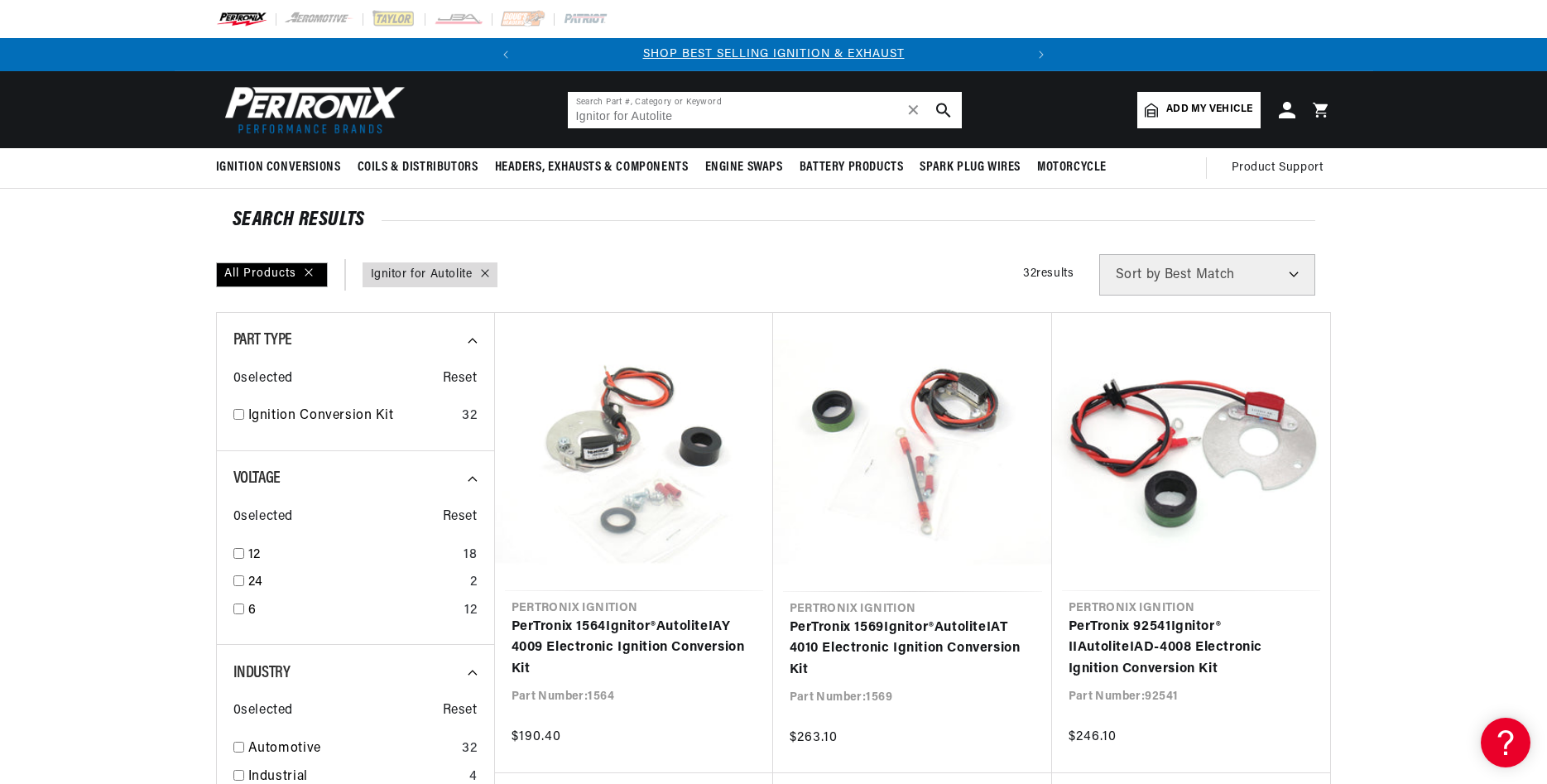
click at [686, 113] on input "Ignitor for Autolite" at bounding box center [765, 110] width 394 height 37
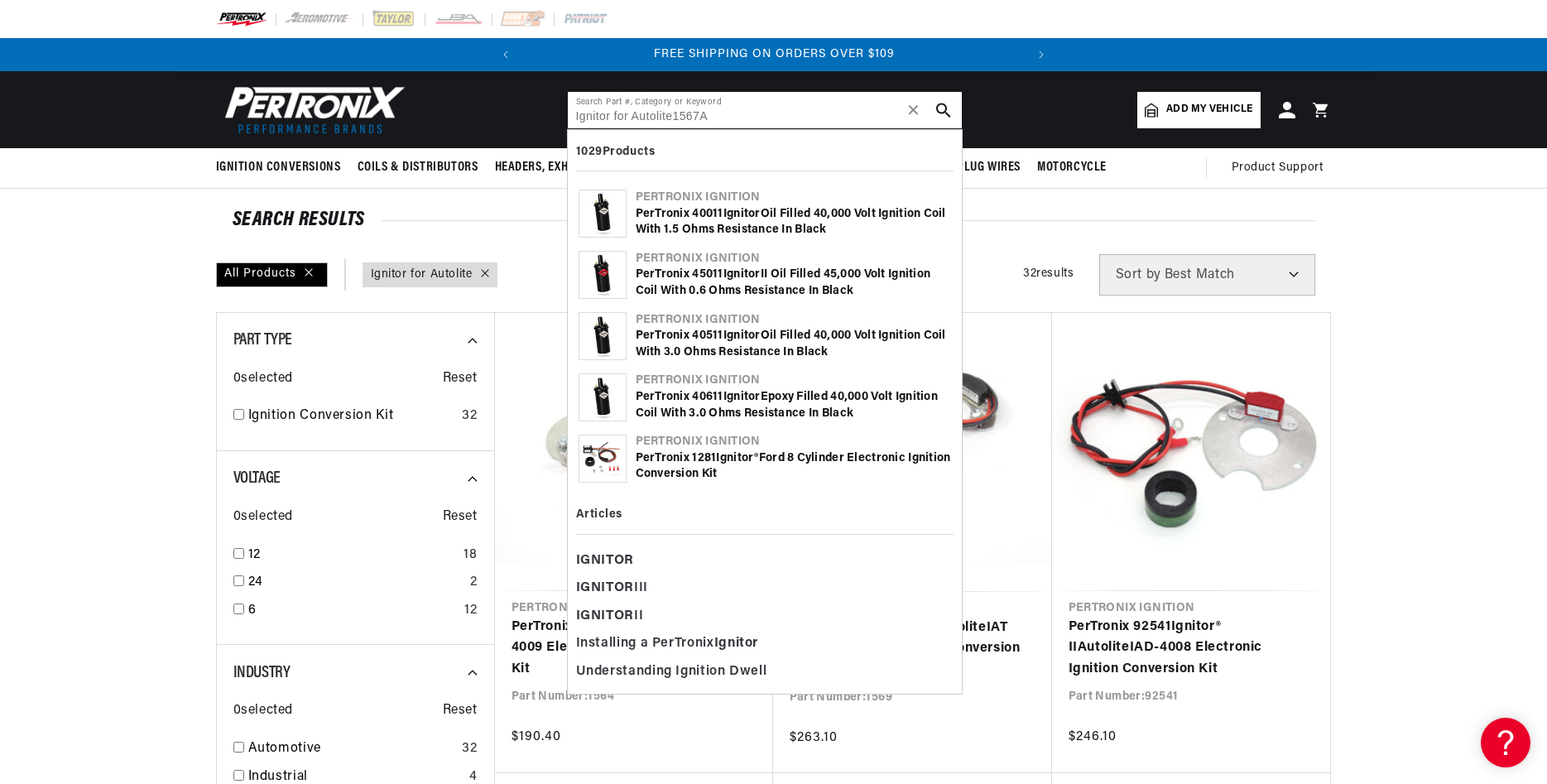
scroll to position [0, 503]
type input "Ignitor for Autolite1567A"
click at [912, 110] on span "✕" at bounding box center [913, 110] width 15 height 0
